Goal: Task Accomplishment & Management: Manage account settings

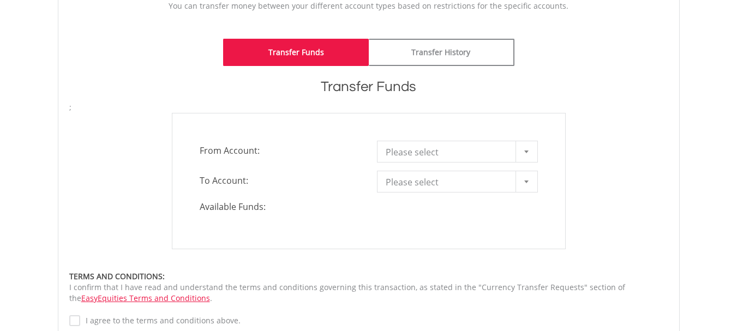
scroll to position [273, 0]
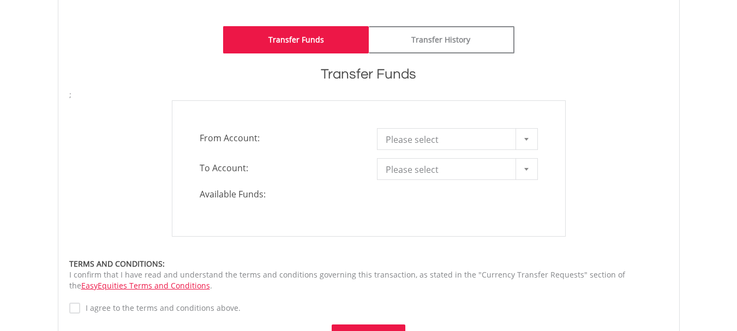
click at [529, 142] on div at bounding box center [526, 139] width 22 height 21
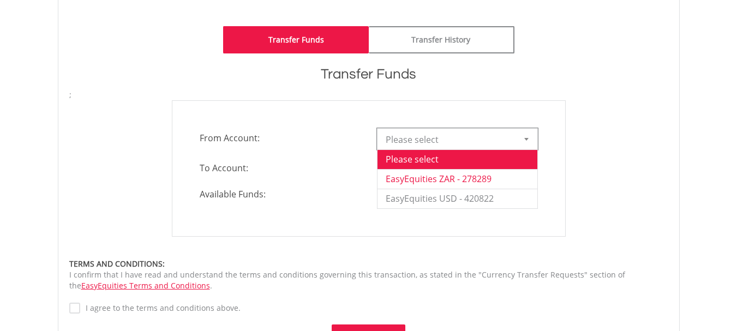
click at [478, 182] on li "EasyEquities ZAR - 278289" at bounding box center [457, 179] width 160 height 20
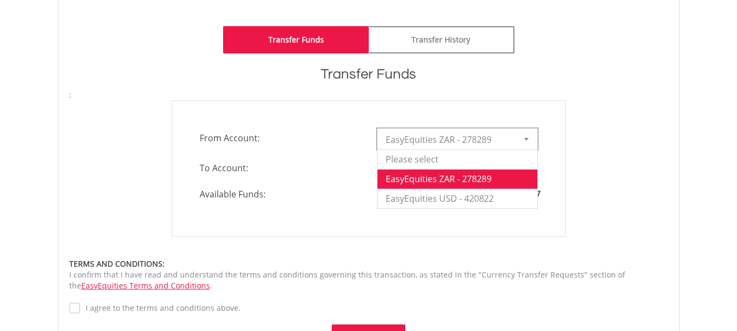
click at [529, 139] on div at bounding box center [526, 139] width 22 height 21
click at [477, 193] on li "EasyEquities USD - 420822" at bounding box center [457, 199] width 160 height 20
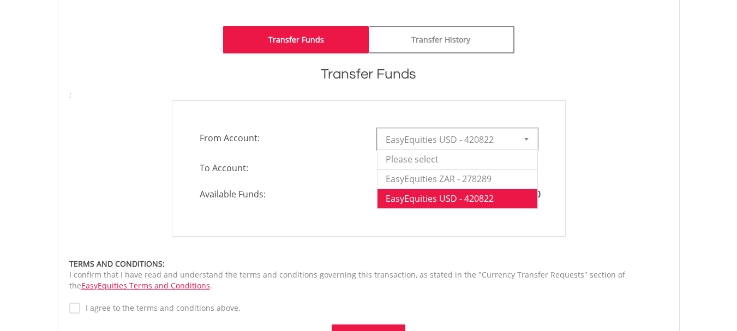
click at [528, 140] on b at bounding box center [526, 139] width 4 height 3
click at [492, 181] on li "EasyEquities ZAR - 278289" at bounding box center [457, 179] width 160 height 20
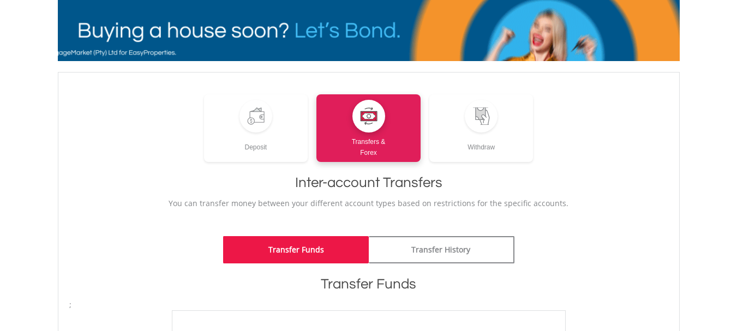
scroll to position [0, 0]
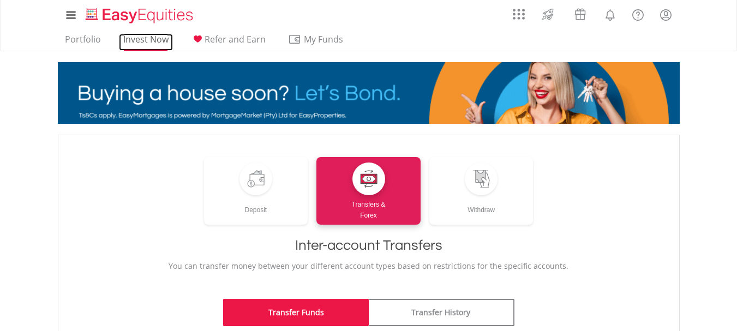
click at [135, 39] on link "Invest Now" at bounding box center [146, 42] width 54 height 17
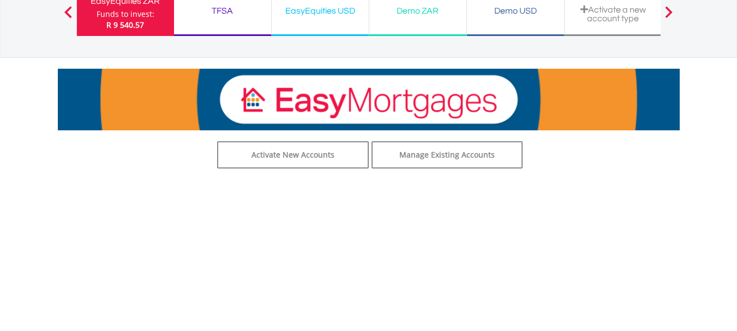
scroll to position [182, 0]
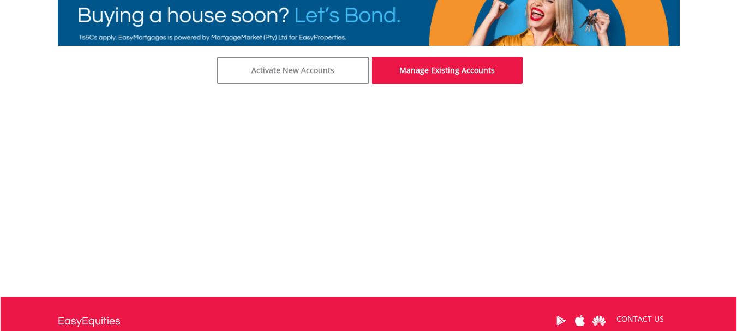
click at [454, 67] on link "Manage Existing Accounts" at bounding box center [447, 70] width 152 height 27
